Goal: Task Accomplishment & Management: Complete application form

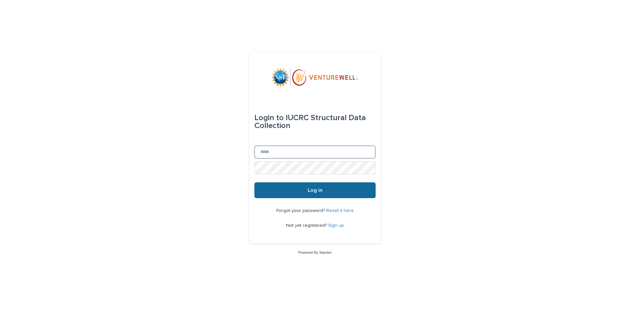
type input "**********"
click at [312, 188] on span "Log in" at bounding box center [315, 190] width 15 height 5
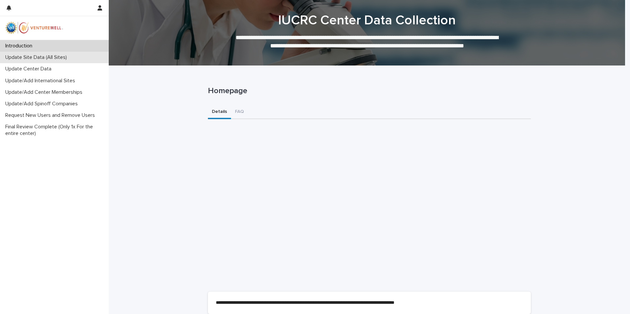
click at [33, 59] on p "Update Site Data (All Sites)" at bounding box center [38, 57] width 70 height 6
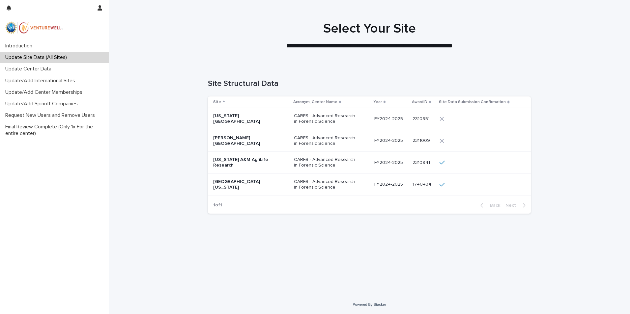
click at [263, 140] on p "[PERSON_NAME][GEOGRAPHIC_DATA]" at bounding box center [246, 140] width 66 height 11
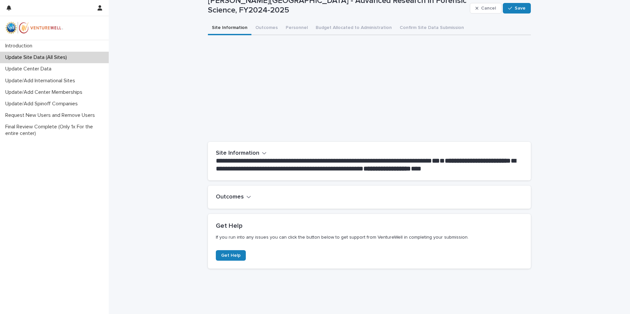
scroll to position [30, 0]
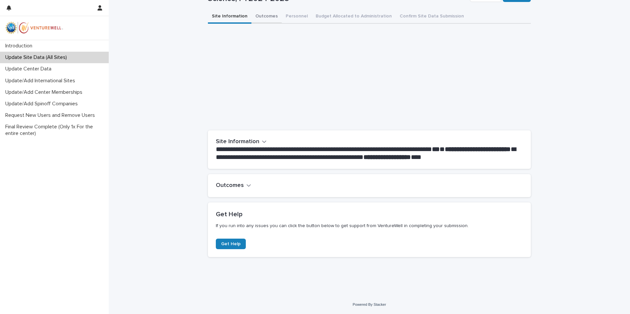
click at [260, 19] on div "**********" at bounding box center [369, 136] width 323 height 253
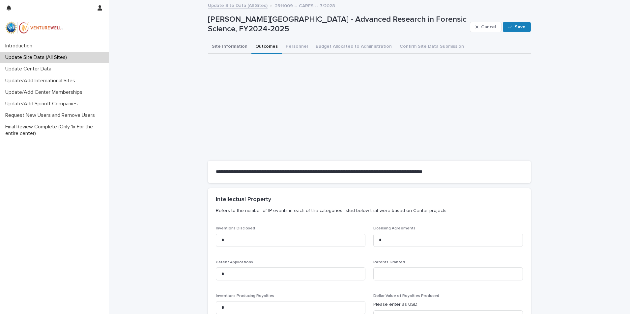
click at [232, 47] on button "Site Information" at bounding box center [229, 47] width 43 height 14
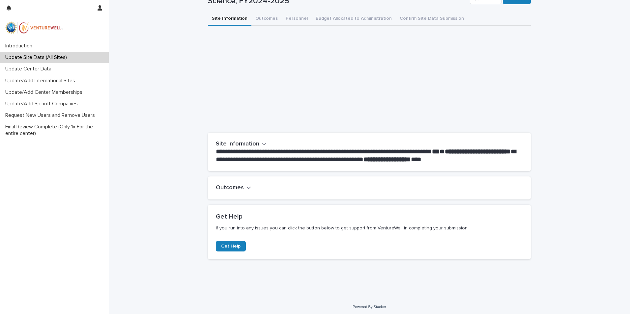
scroll to position [30, 0]
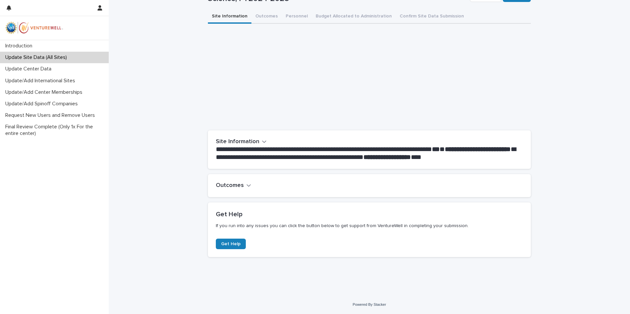
click at [239, 182] on div "Outcomes" at bounding box center [369, 185] width 323 height 23
click at [237, 184] on h2 "Outcomes" at bounding box center [230, 185] width 28 height 7
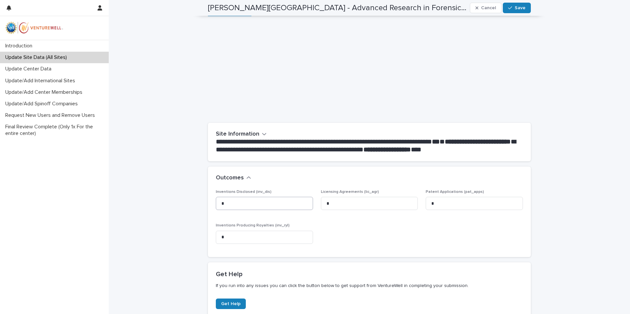
scroll to position [0, 0]
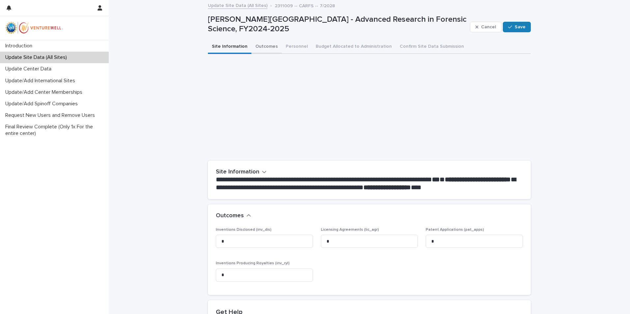
click at [259, 45] on button "Outcomes" at bounding box center [266, 47] width 30 height 14
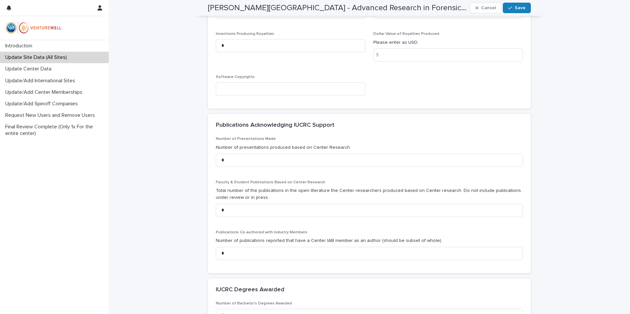
scroll to position [263, 0]
click at [238, 251] on input "*" at bounding box center [369, 252] width 307 height 13
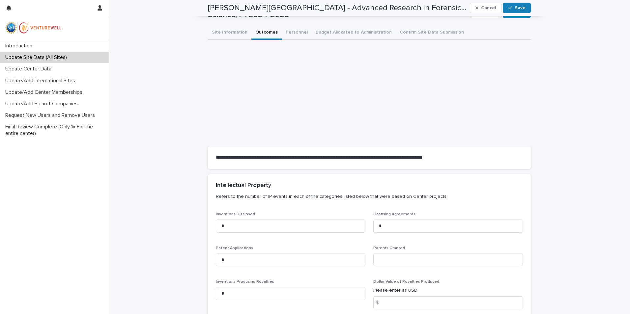
scroll to position [0, 0]
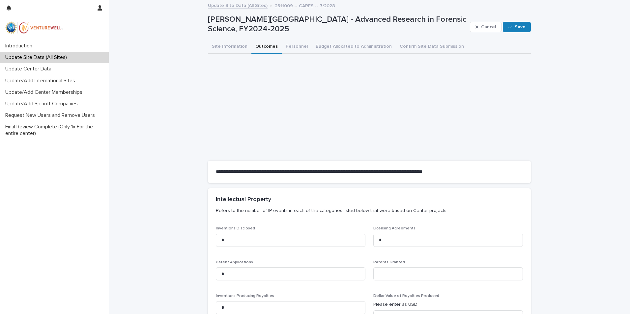
type input "*"
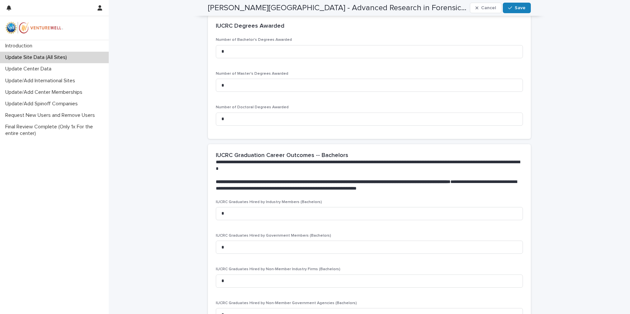
scroll to position [527, 0]
click at [231, 120] on input "*" at bounding box center [369, 118] width 307 height 13
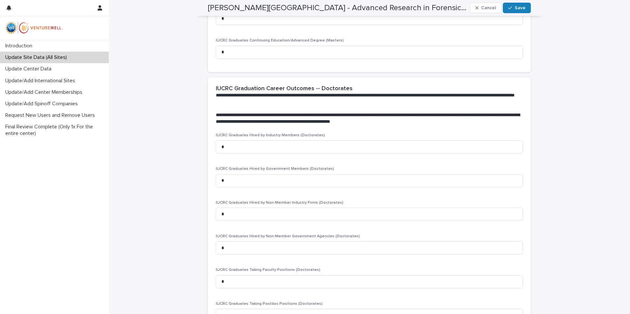
scroll to position [1086, 0]
type input "*"
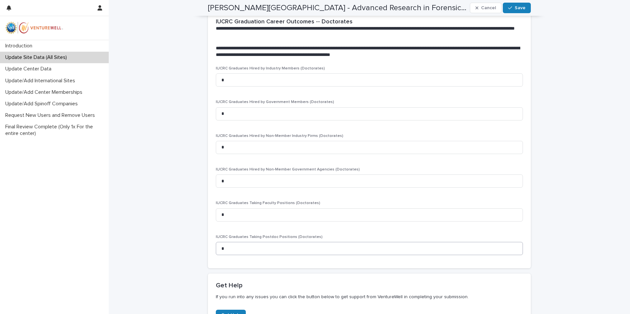
scroll to position [1153, 0]
click at [234, 216] on input "*" at bounding box center [369, 214] width 307 height 13
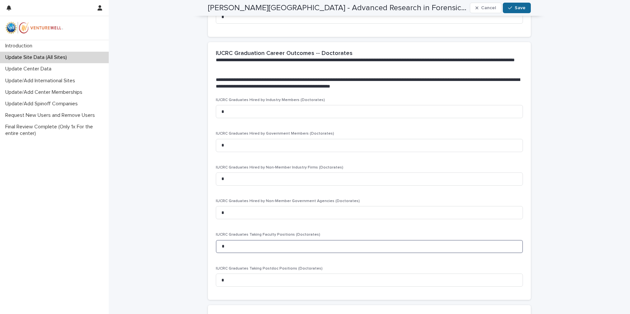
scroll to position [1121, 0]
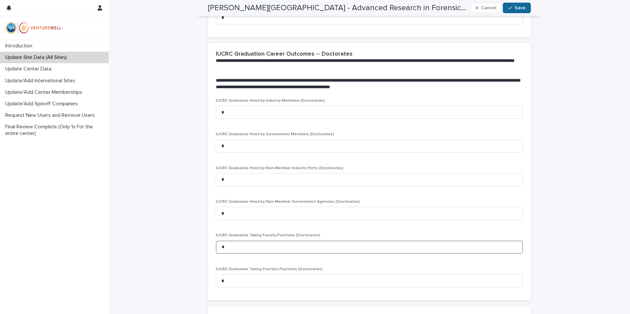
type input "*"
click at [518, 7] on span "Save" at bounding box center [520, 8] width 11 height 5
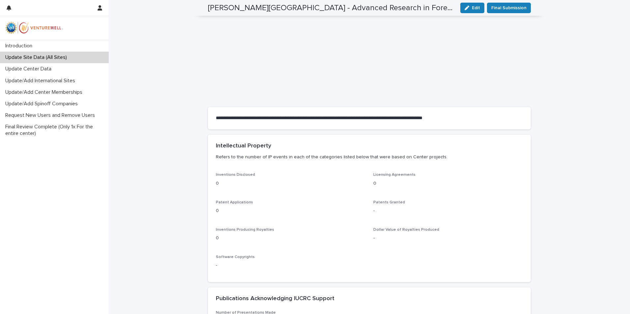
scroll to position [0, 0]
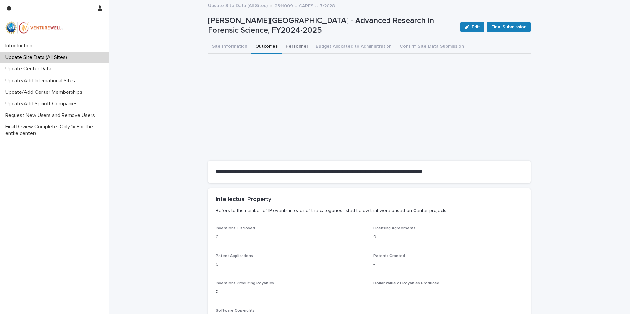
click at [294, 46] on button "Personnel" at bounding box center [297, 47] width 30 height 14
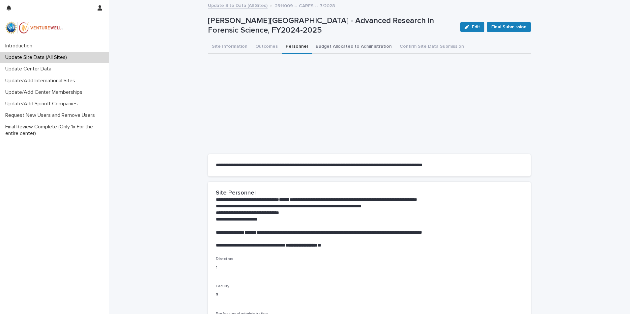
click at [331, 46] on button "Budget Allocated to Administration" at bounding box center [354, 47] width 84 height 14
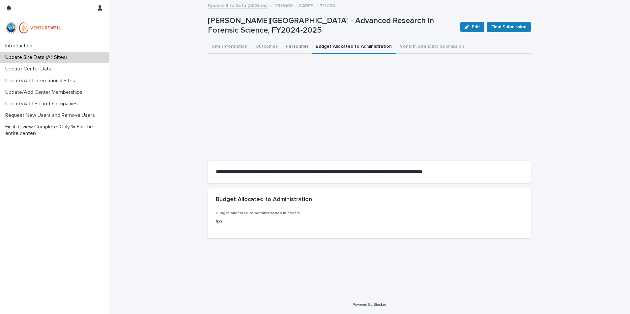
click at [291, 45] on button "Personnel" at bounding box center [297, 47] width 30 height 14
click at [343, 49] on button "Budget Allocated to Administration" at bounding box center [354, 47] width 84 height 14
click at [468, 277] on div "**********" at bounding box center [370, 140] width 330 height 278
click at [560, 80] on div "**********" at bounding box center [369, 148] width 521 height 295
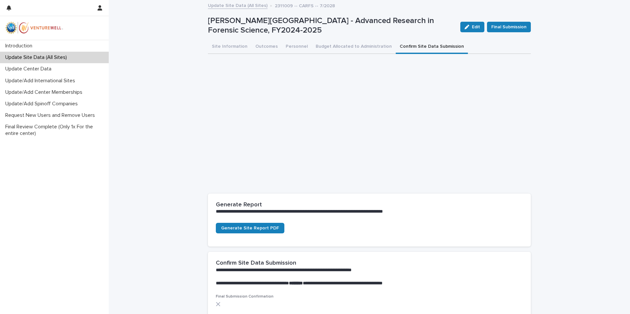
click at [415, 44] on button "Confirm Site Data Submission" at bounding box center [432, 47] width 72 height 14
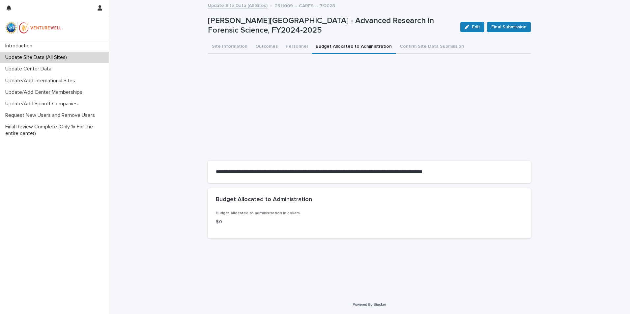
click at [367, 48] on button "Budget Allocated to Administration" at bounding box center [354, 47] width 84 height 14
click at [229, 224] on p "$ 0" at bounding box center [369, 222] width 307 height 7
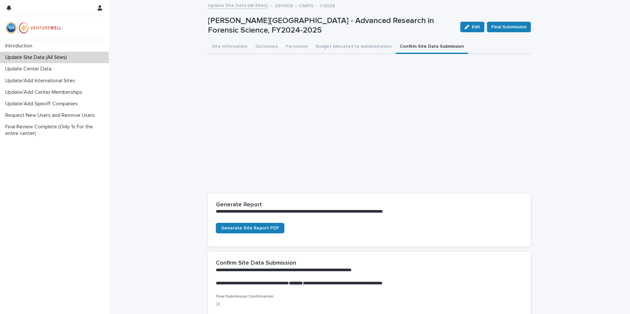
click at [414, 45] on button "Confirm Site Data Submission" at bounding box center [432, 47] width 72 height 14
click at [215, 43] on button "Site Information" at bounding box center [229, 47] width 43 height 14
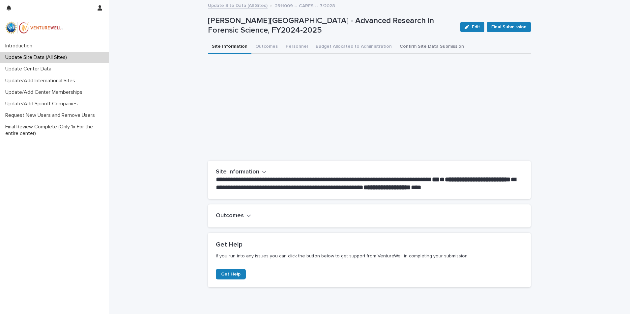
click at [428, 43] on button "Confirm Site Data Submission" at bounding box center [432, 47] width 72 height 14
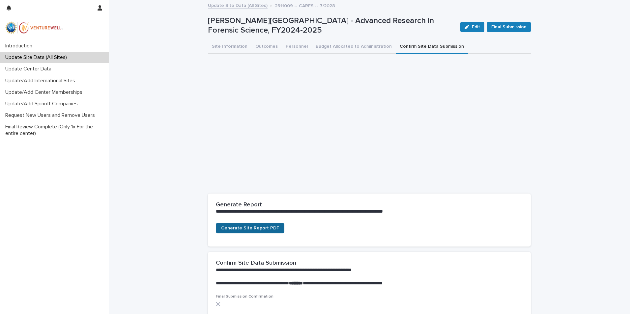
click at [233, 229] on span "Generate Site Report PDF" at bounding box center [250, 228] width 58 height 5
click at [500, 25] on span "Final Submission" at bounding box center [508, 27] width 35 height 7
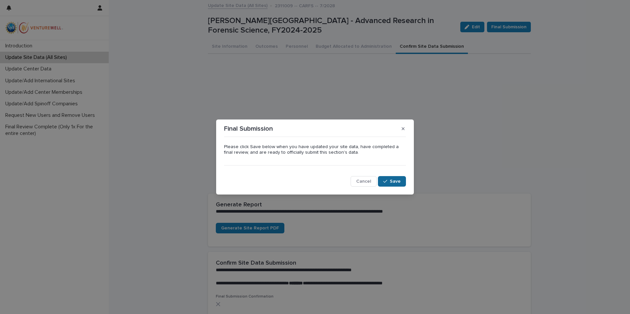
click at [394, 183] on span "Save" at bounding box center [395, 181] width 11 height 5
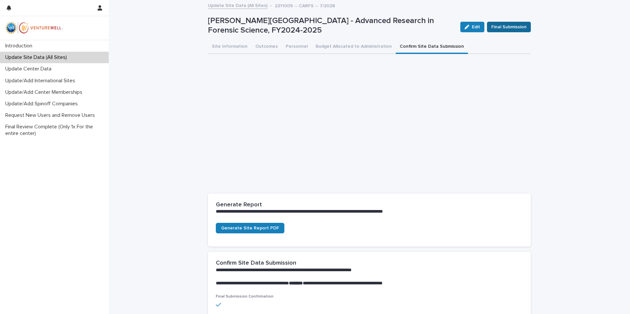
click at [507, 25] on span "Final Submission" at bounding box center [508, 27] width 35 height 7
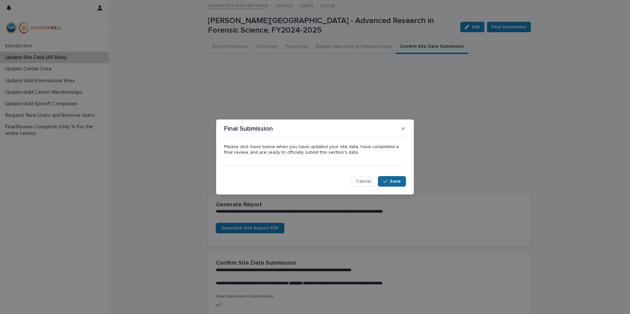
click at [394, 182] on span "Save" at bounding box center [395, 181] width 11 height 5
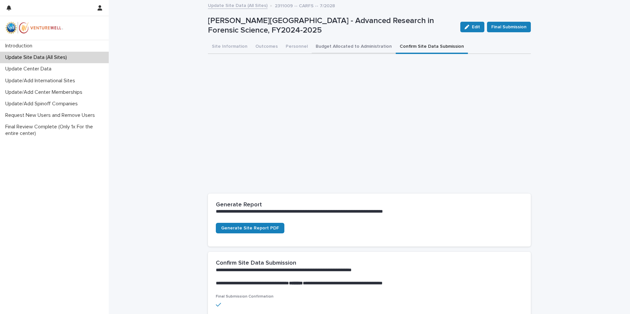
click at [331, 45] on button "Budget Allocated to Administration" at bounding box center [354, 47] width 84 height 14
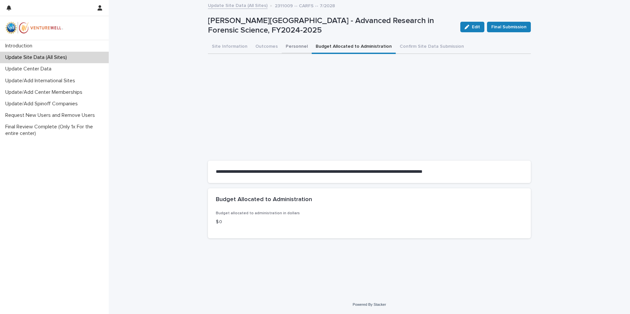
click at [288, 45] on button "Personnel" at bounding box center [297, 47] width 30 height 14
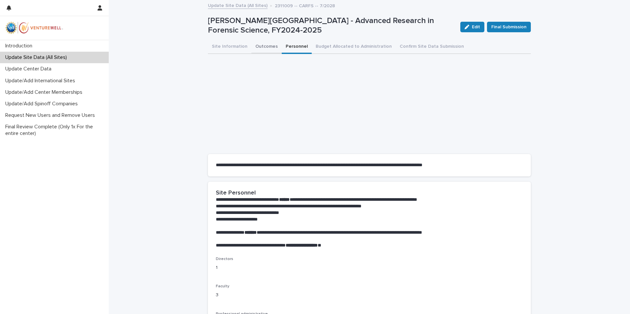
click at [262, 46] on button "Outcomes" at bounding box center [266, 47] width 30 height 14
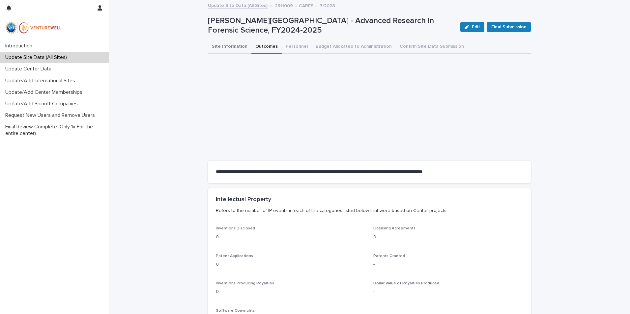
click at [233, 46] on button "Site Information" at bounding box center [229, 47] width 43 height 14
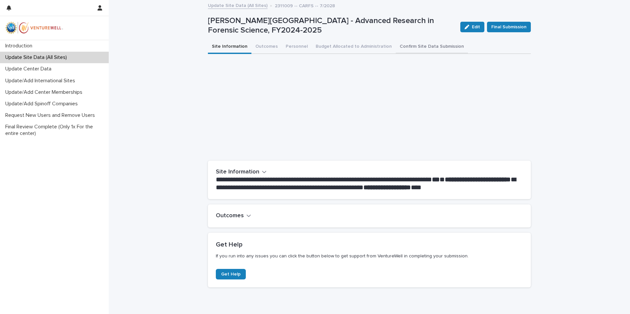
click at [422, 43] on button "Confirm Site Data Submission" at bounding box center [432, 47] width 72 height 14
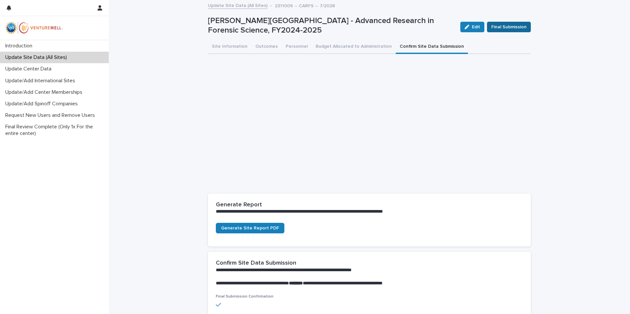
click at [508, 26] on span "Final Submission" at bounding box center [508, 27] width 35 height 7
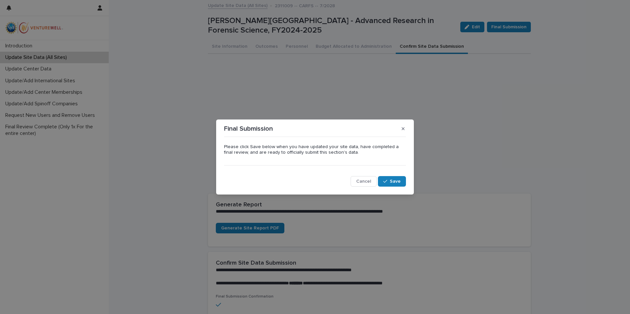
click at [596, 126] on div "Final Submission Please click Save below when you have updated your site data, …" at bounding box center [315, 157] width 630 height 314
click at [362, 181] on span "Cancel" at bounding box center [363, 181] width 15 height 5
